Goal: Task Accomplishment & Management: Complete application form

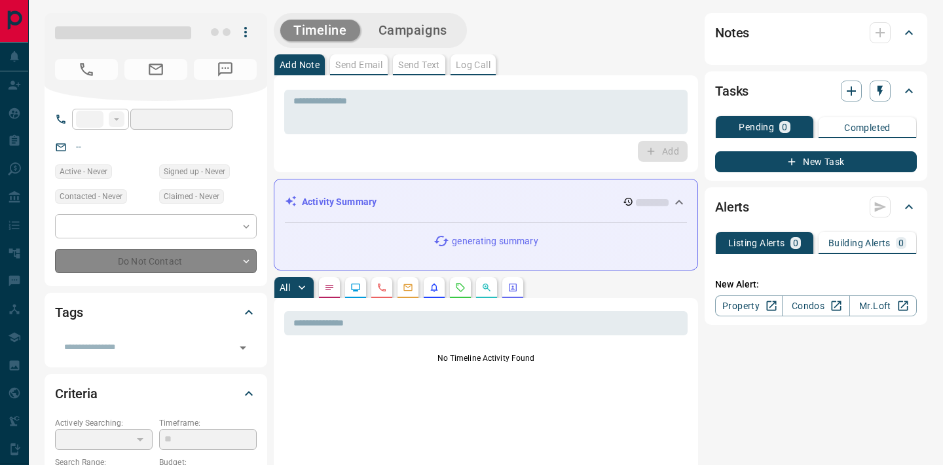
type input "**"
type input "**********"
type input "**"
type input "*******"
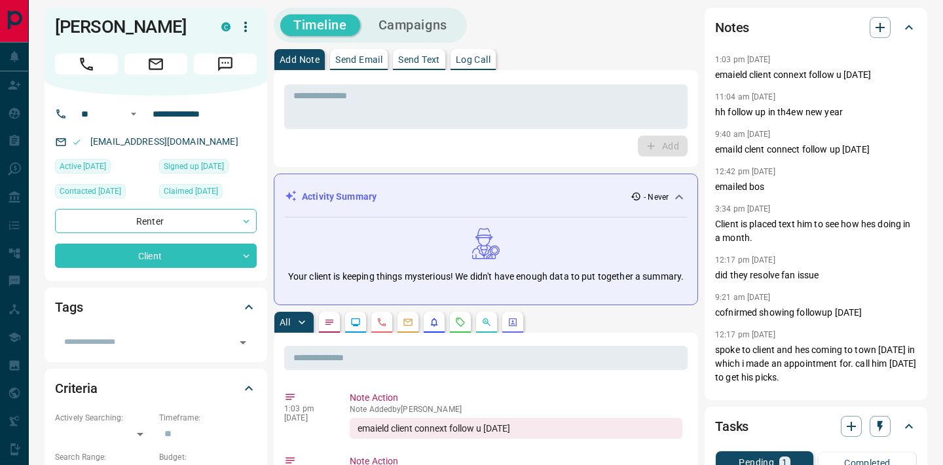
scroll to position [8, 0]
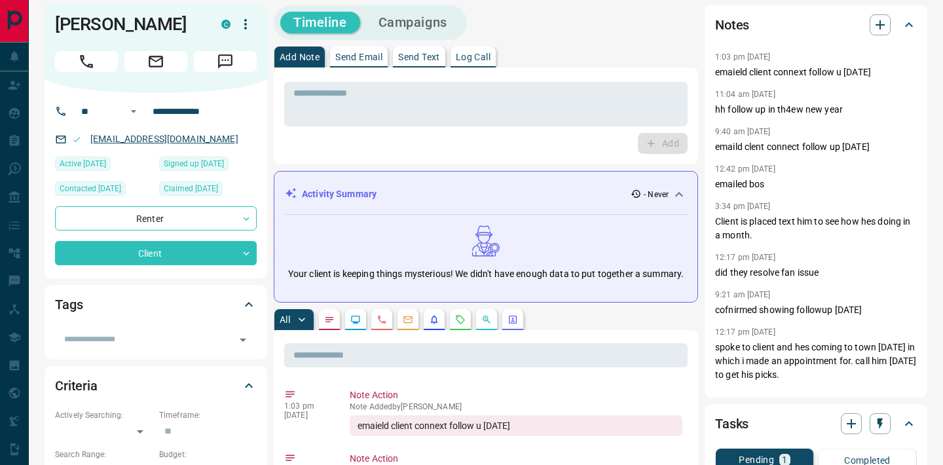
click at [173, 140] on link "[EMAIL_ADDRESS][DOMAIN_NAME]" at bounding box center [164, 139] width 148 height 10
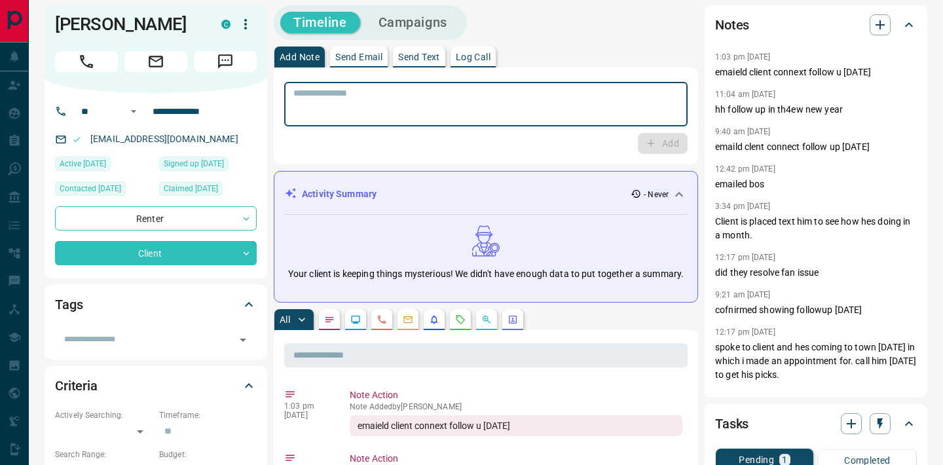
click at [336, 99] on textarea at bounding box center [485, 104] width 385 height 33
type textarea "**********"
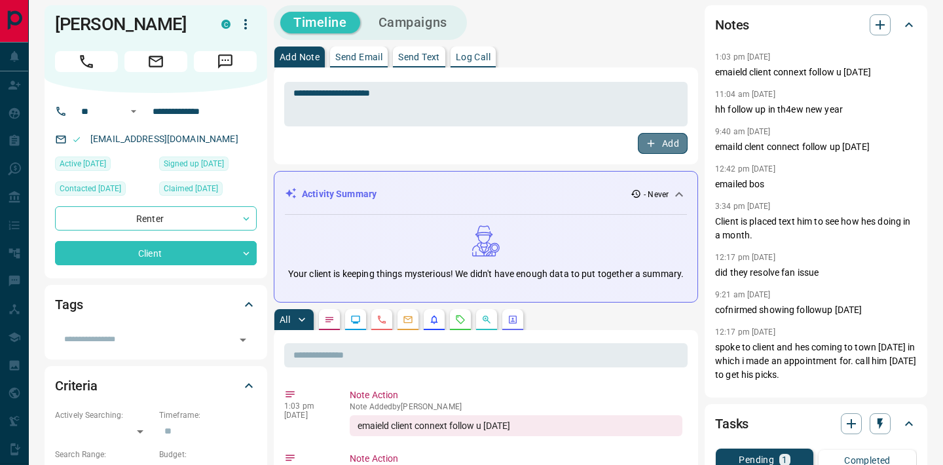
click at [672, 138] on button "Add" at bounding box center [663, 143] width 50 height 21
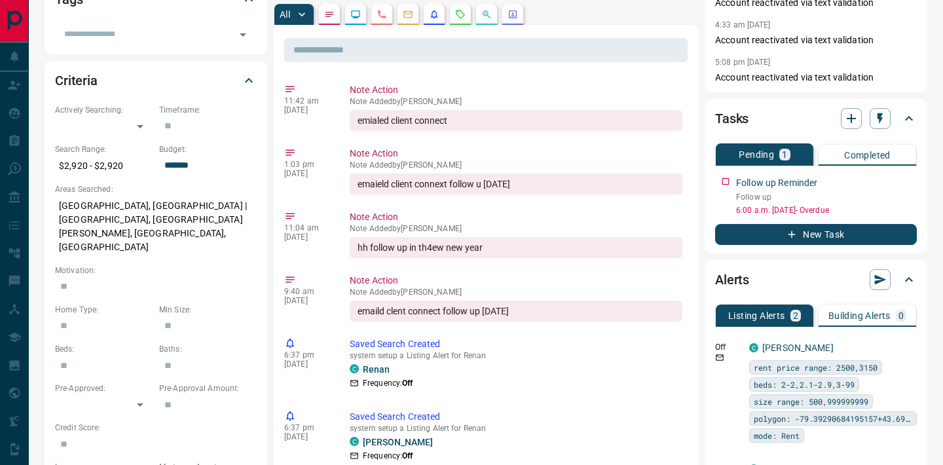
scroll to position [314, 0]
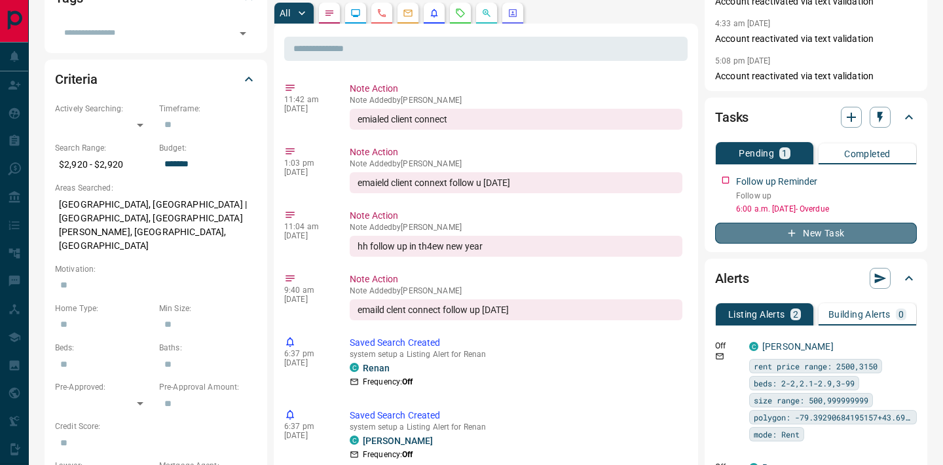
click at [794, 235] on icon "button" at bounding box center [792, 233] width 12 height 12
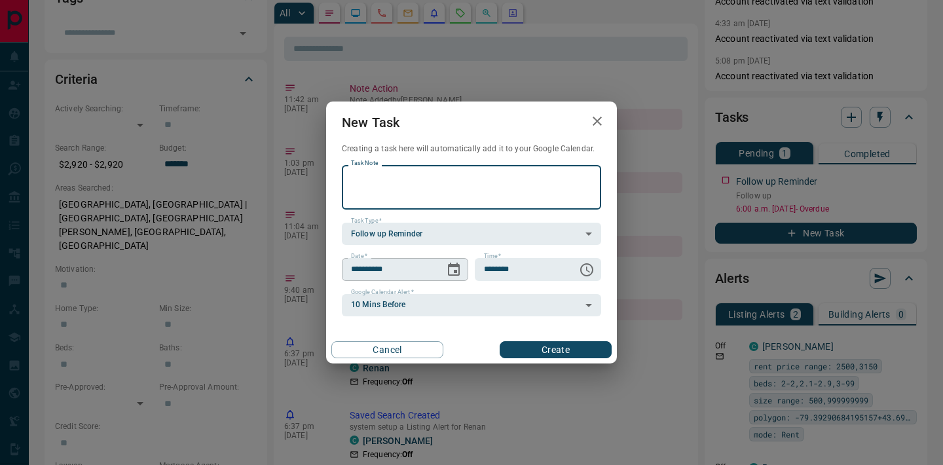
click at [461, 272] on icon "Choose date, selected date is Sep 13, 2025" at bounding box center [454, 270] width 16 height 16
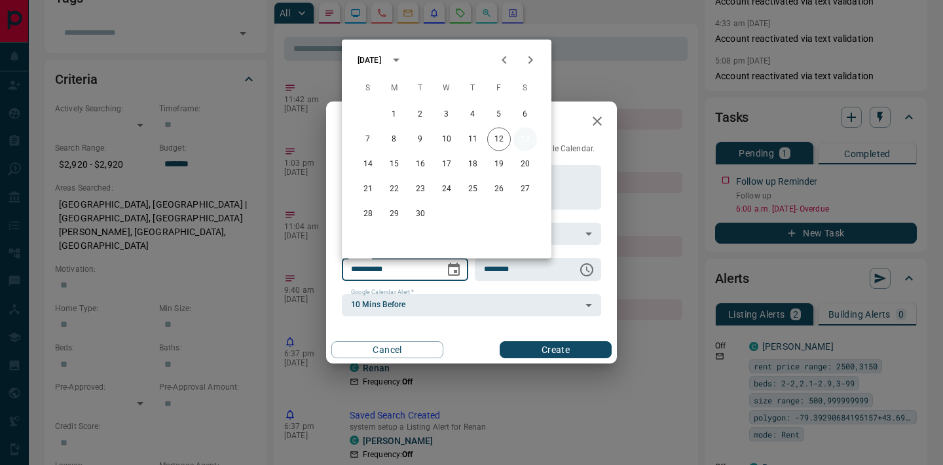
click at [523, 140] on button "13" at bounding box center [525, 140] width 24 height 24
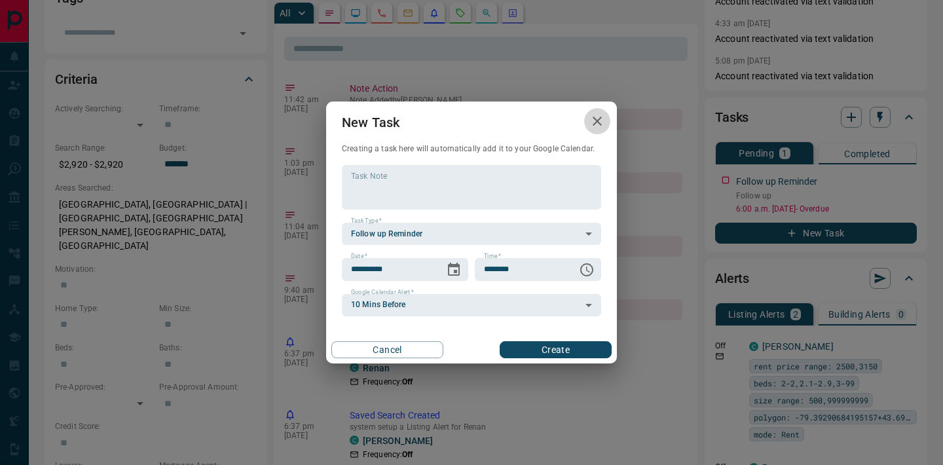
click at [598, 120] on icon "button" at bounding box center [597, 121] width 9 height 9
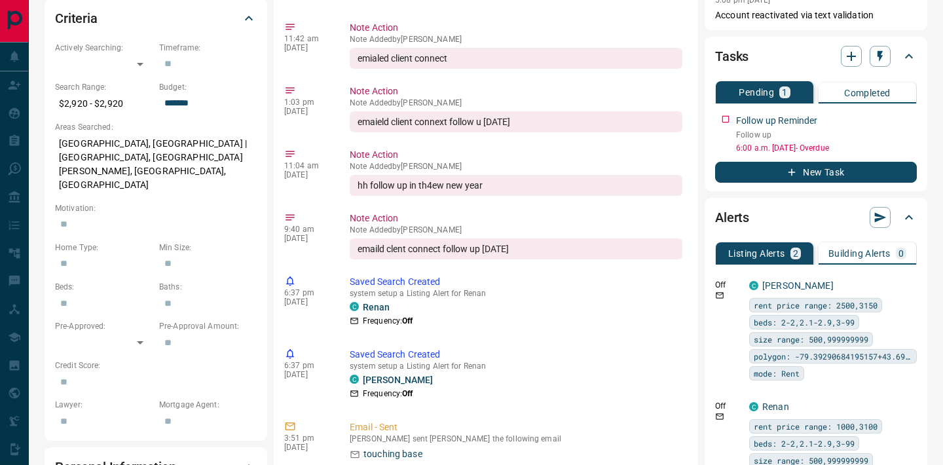
scroll to position [378, 0]
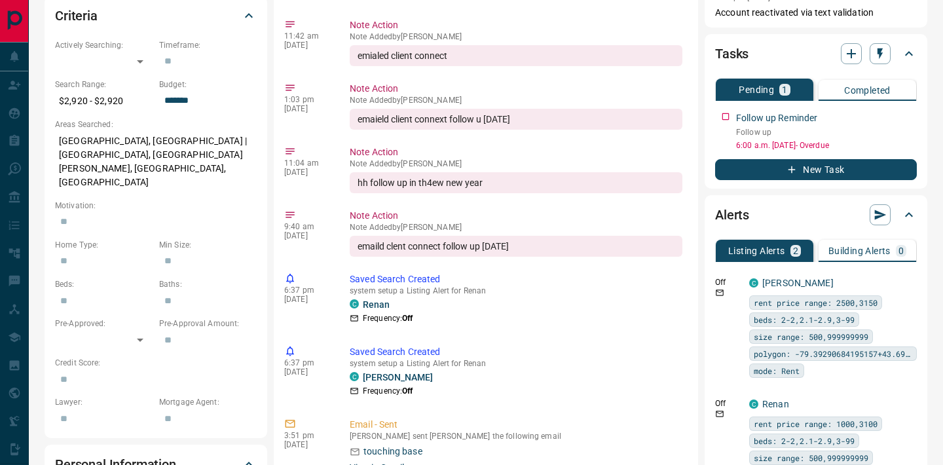
click at [788, 173] on icon "button" at bounding box center [792, 170] width 12 height 12
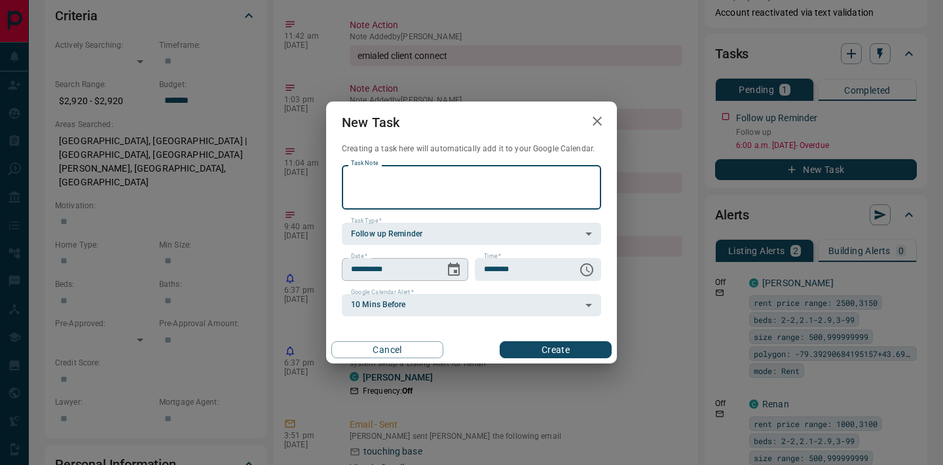
click at [454, 272] on icon "Choose date, selected date is Sep 13, 2025" at bounding box center [454, 269] width 12 height 13
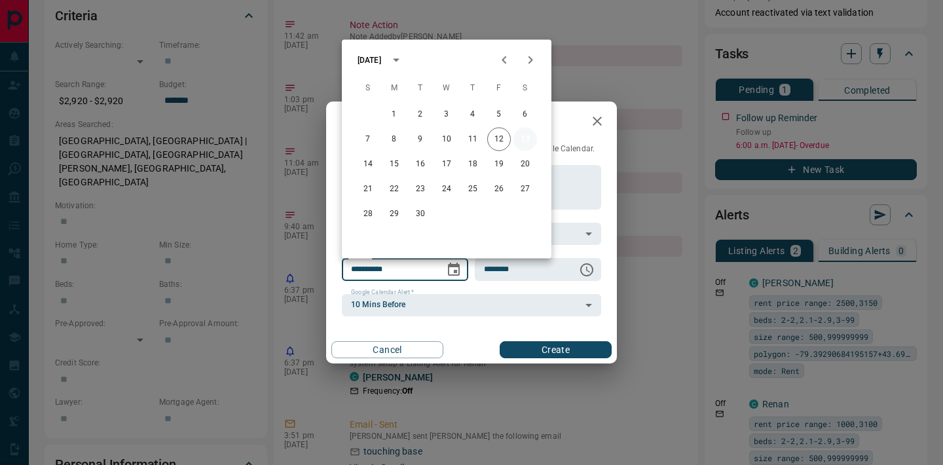
click at [521, 142] on button "13" at bounding box center [525, 140] width 24 height 24
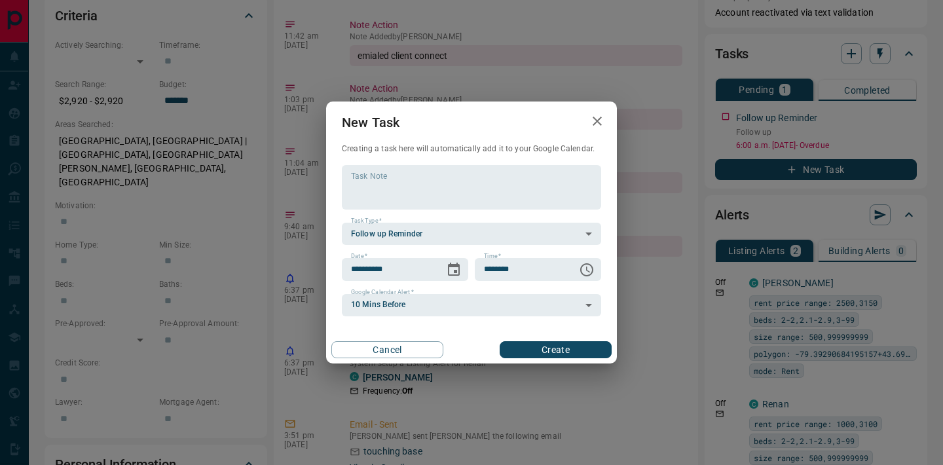
click at [597, 119] on icon "button" at bounding box center [597, 121] width 16 height 16
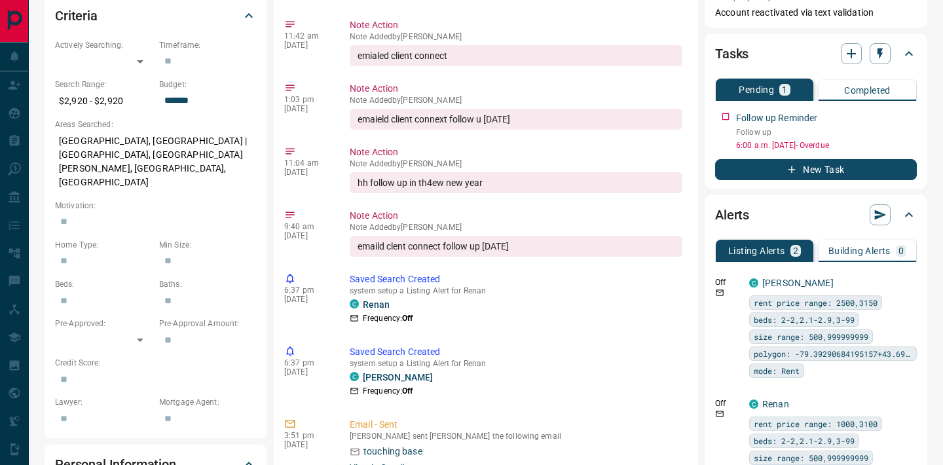
click at [784, 166] on button "New Task" at bounding box center [816, 169] width 202 height 21
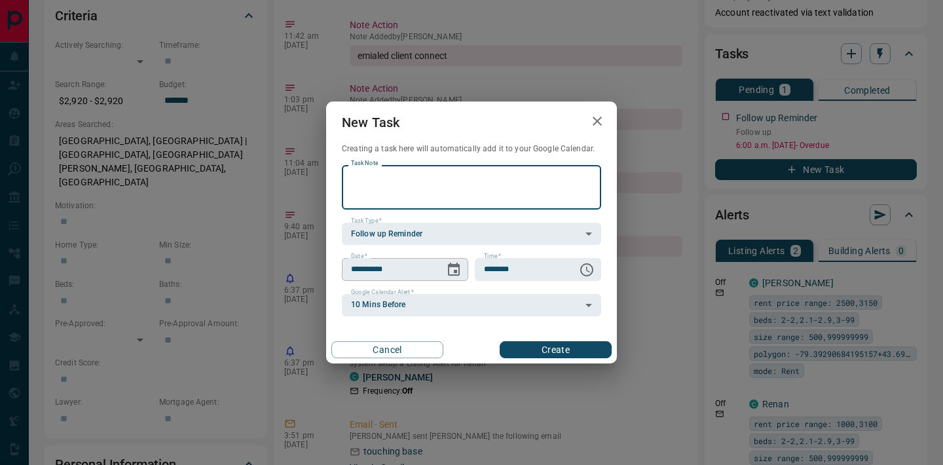
click at [449, 269] on icon "Choose date, selected date is Sep 13, 2025" at bounding box center [454, 270] width 16 height 16
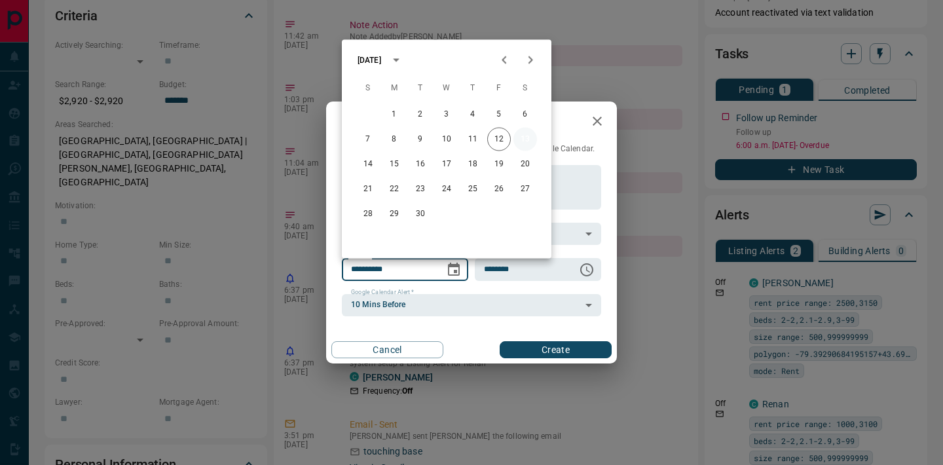
click at [524, 139] on button "13" at bounding box center [525, 140] width 24 height 24
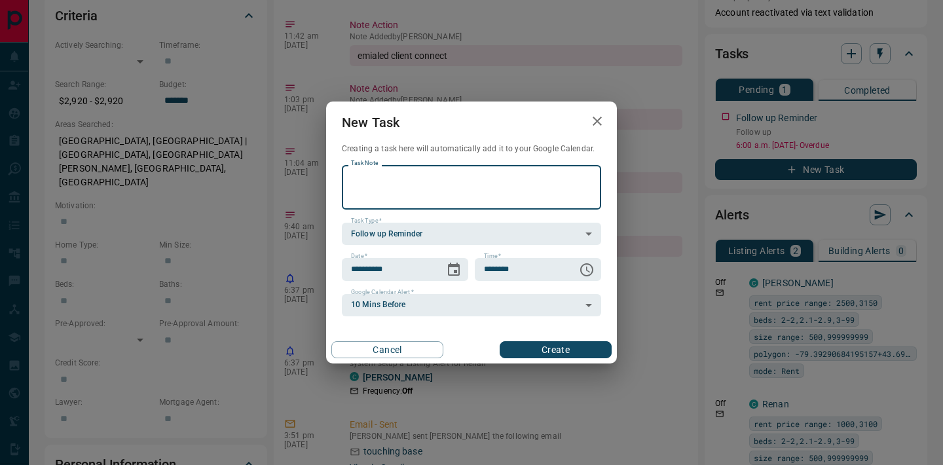
click at [403, 192] on textarea "Task Note" at bounding box center [471, 187] width 241 height 33
click at [598, 124] on icon "button" at bounding box center [597, 121] width 16 height 16
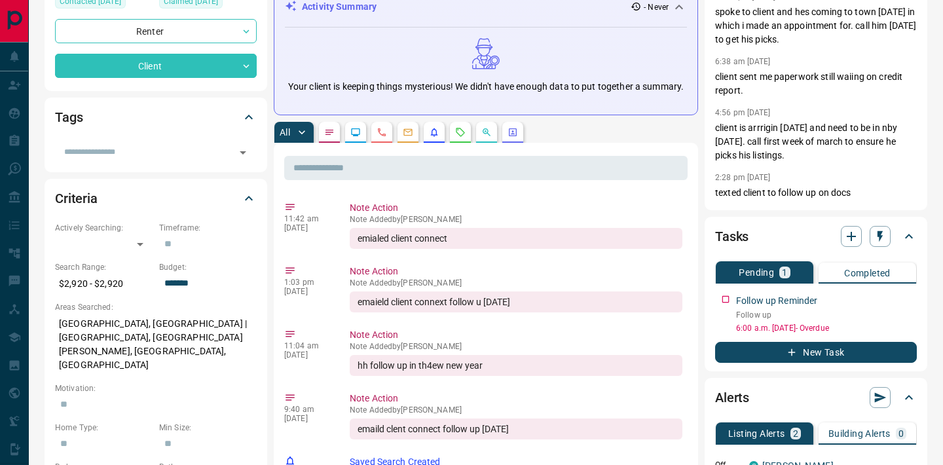
scroll to position [224, 0]
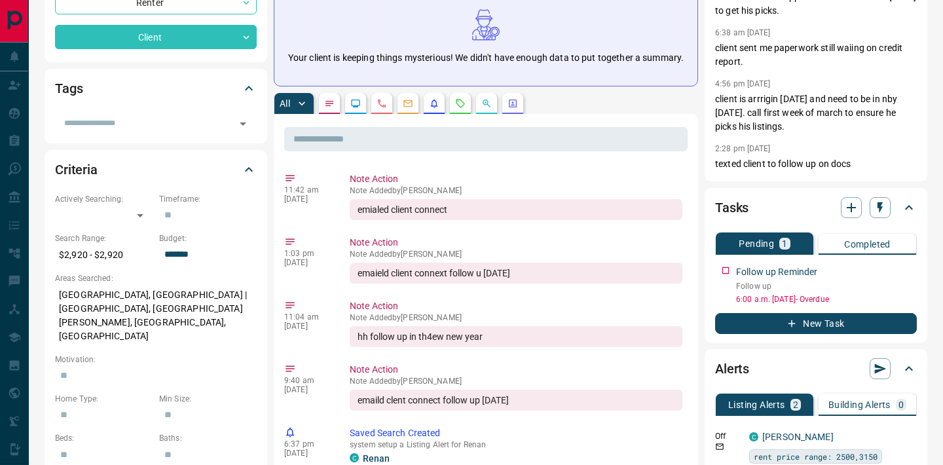
click at [787, 323] on icon "button" at bounding box center [792, 324] width 12 height 12
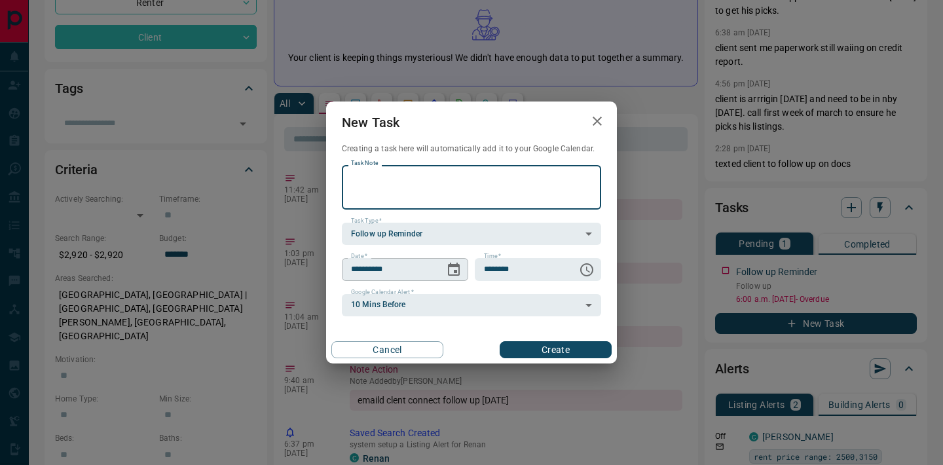
click at [452, 270] on icon "Choose date, selected date is Sep 13, 2025" at bounding box center [454, 270] width 16 height 16
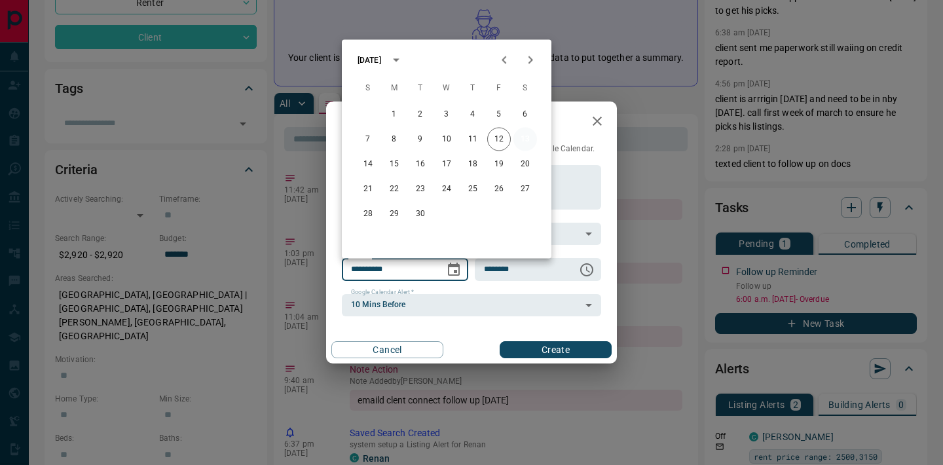
click at [524, 139] on button "13" at bounding box center [525, 140] width 24 height 24
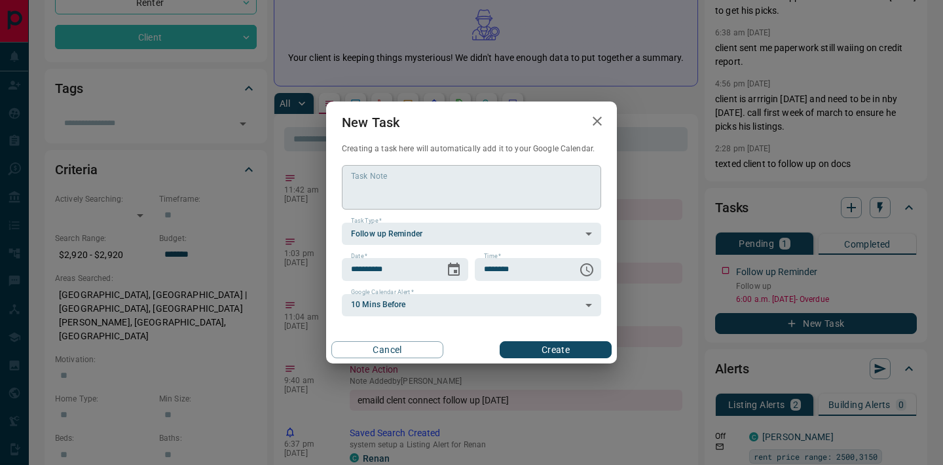
click at [395, 198] on textarea "Task Note" at bounding box center [471, 187] width 241 height 33
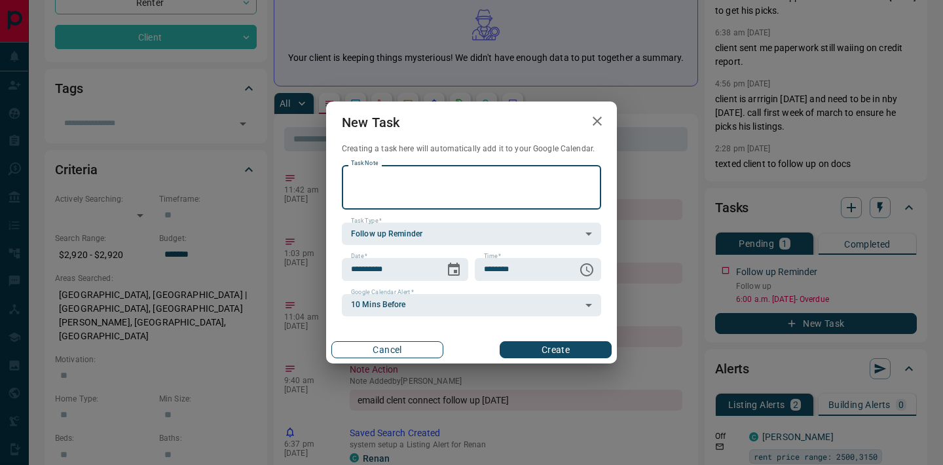
click at [390, 346] on button "Cancel" at bounding box center [387, 349] width 112 height 17
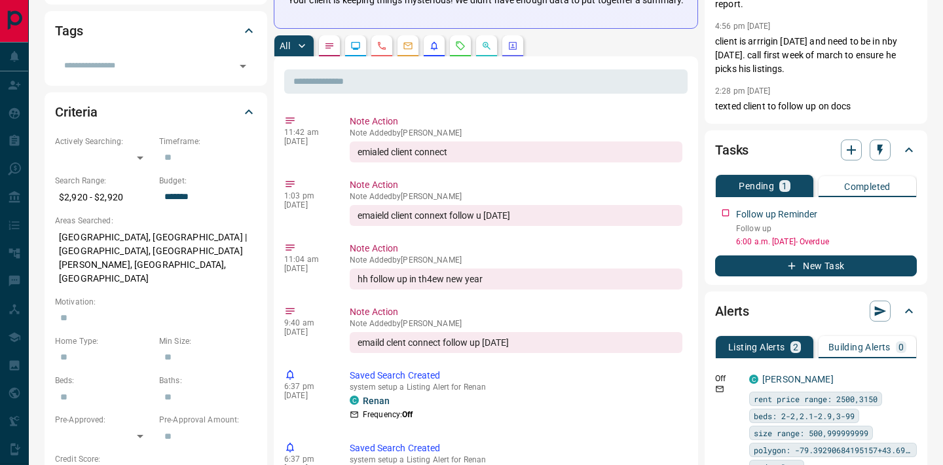
scroll to position [356, 0]
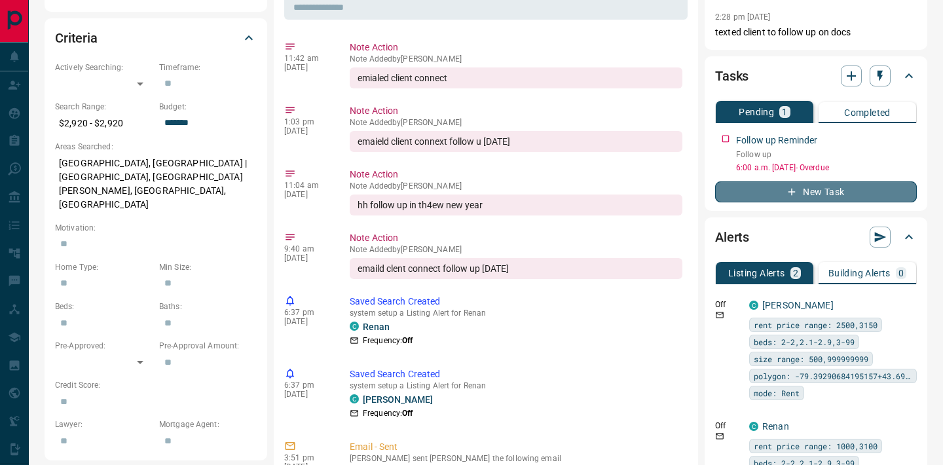
click at [788, 189] on icon "button" at bounding box center [792, 192] width 12 height 12
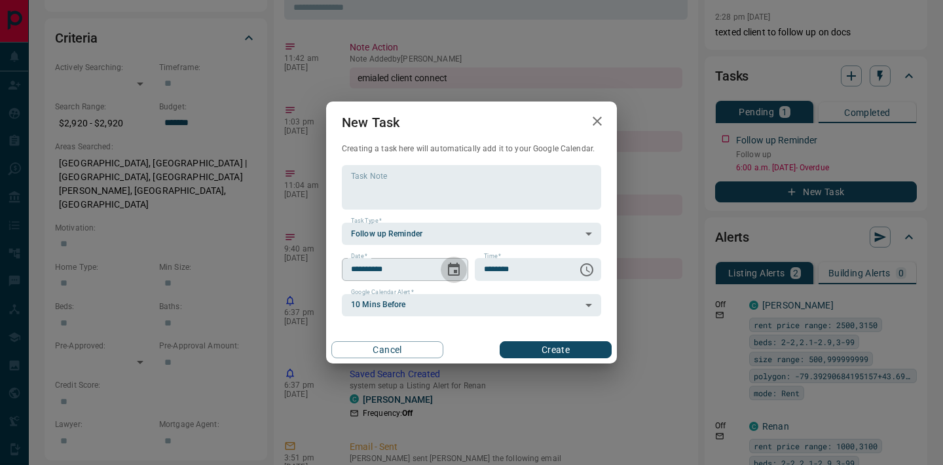
click at [447, 269] on icon "Choose date, selected date is Sep 13, 2025" at bounding box center [454, 270] width 16 height 16
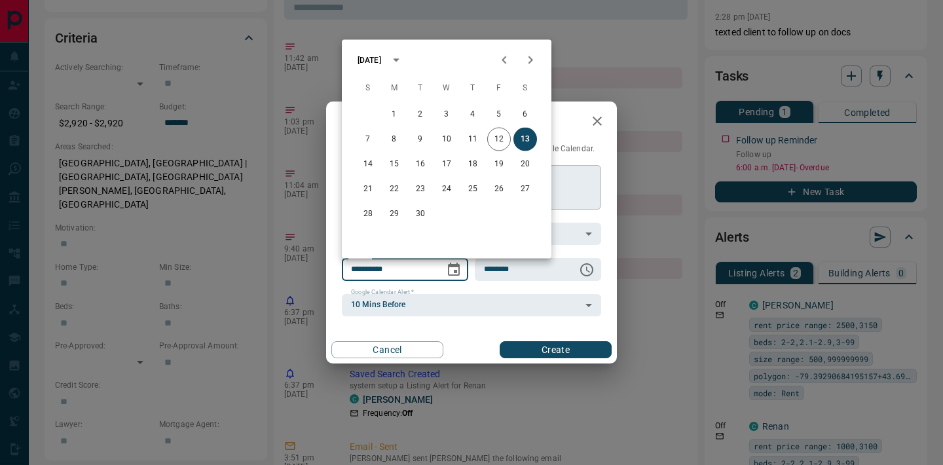
click at [581, 175] on textarea "Task Note" at bounding box center [471, 187] width 241 height 33
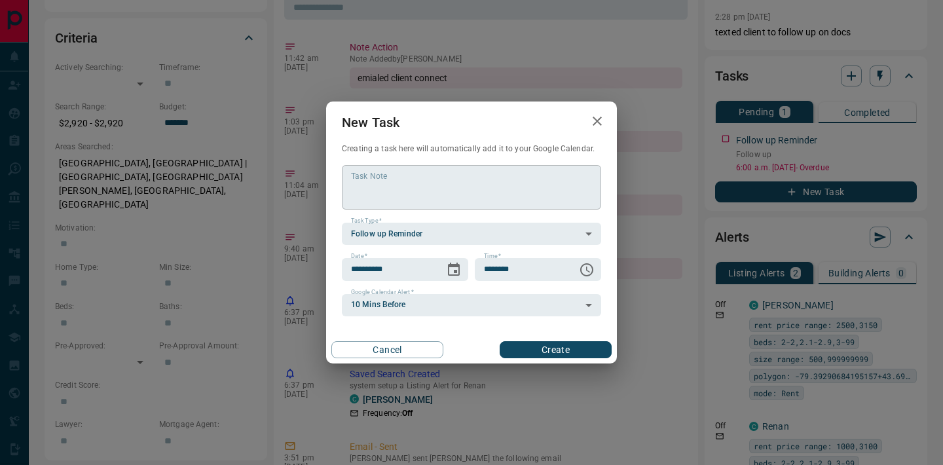
click at [435, 187] on textarea "Task Note" at bounding box center [471, 187] width 241 height 33
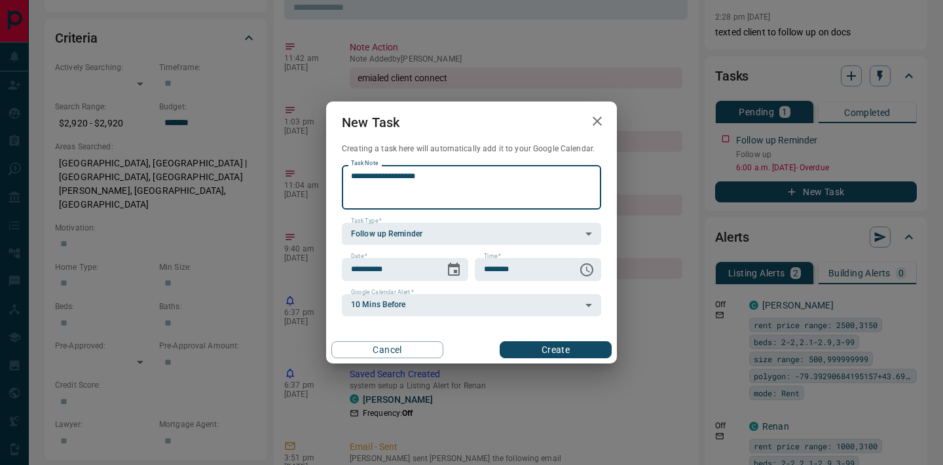
type textarea "**********"
click at [558, 345] on button "Create" at bounding box center [556, 349] width 112 height 17
